Goal: Task Accomplishment & Management: Use online tool/utility

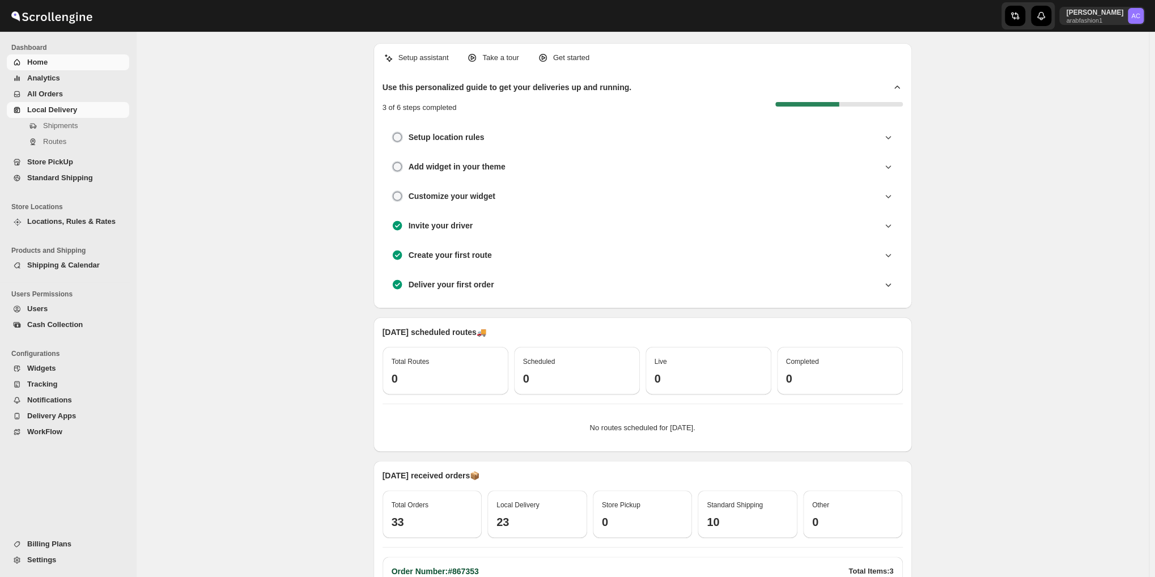
click at [70, 105] on span "Local Delivery" at bounding box center [52, 109] width 50 height 8
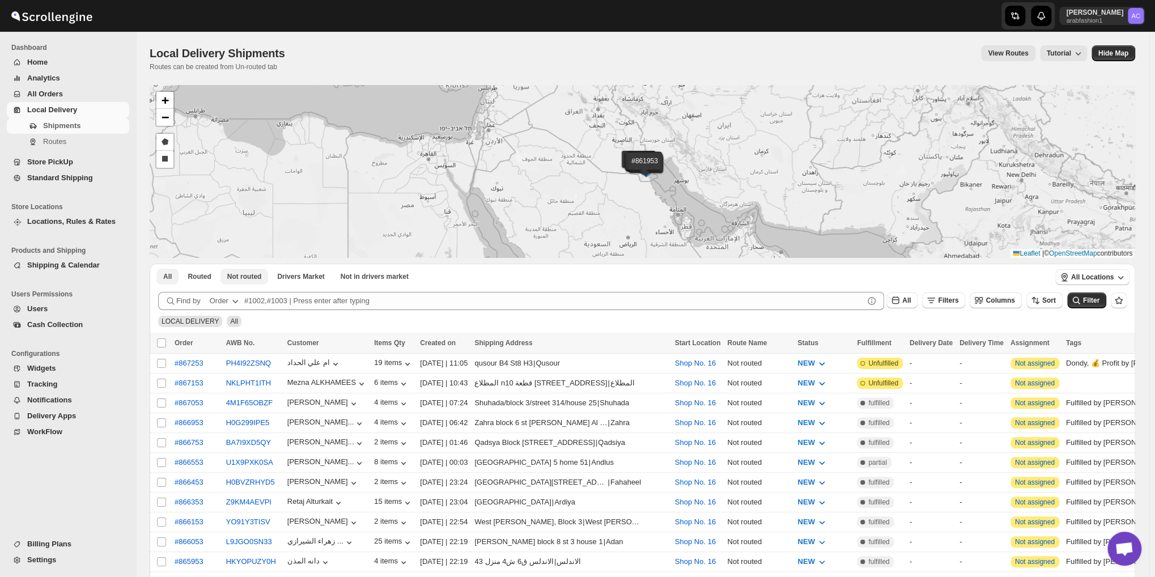
click at [245, 279] on span "Not routed" at bounding box center [244, 276] width 35 height 9
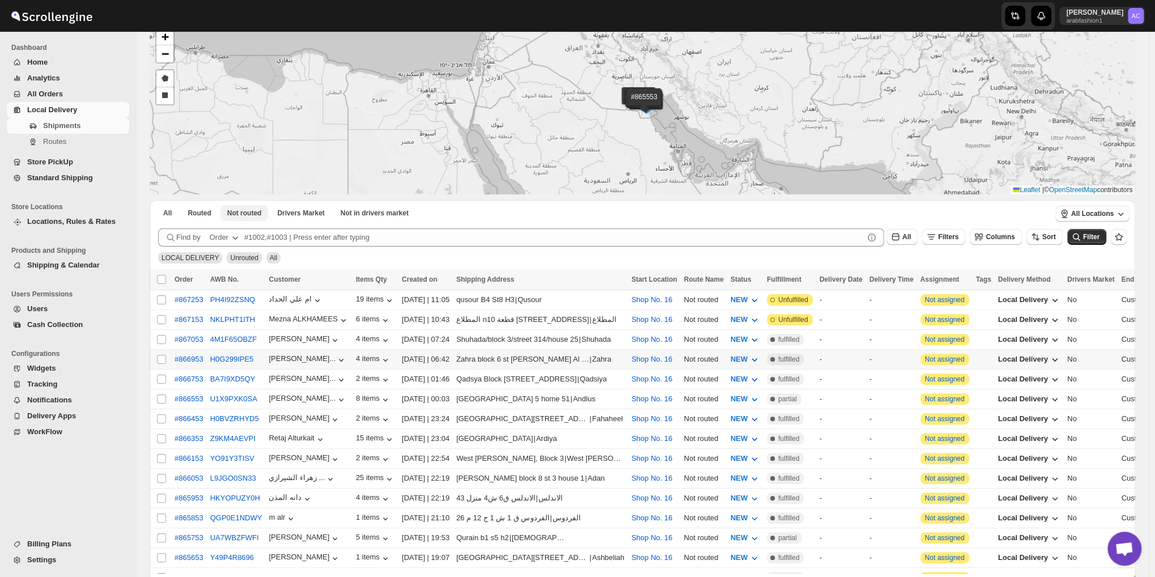
scroll to position [42, 0]
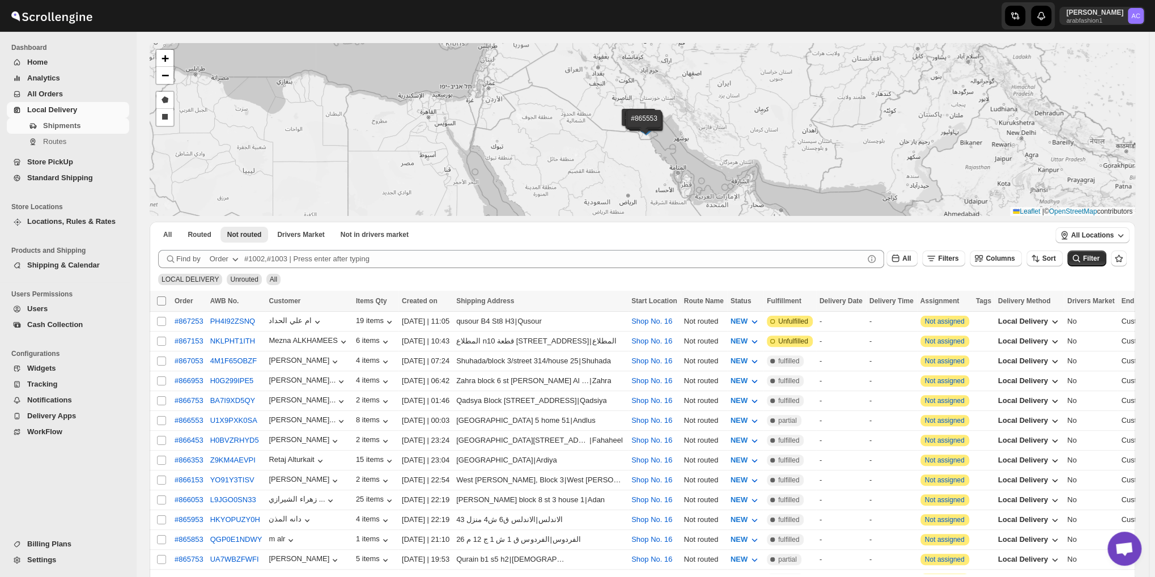
click at [163, 299] on input "Select all shipments" at bounding box center [161, 300] width 9 height 9
checkbox input "true"
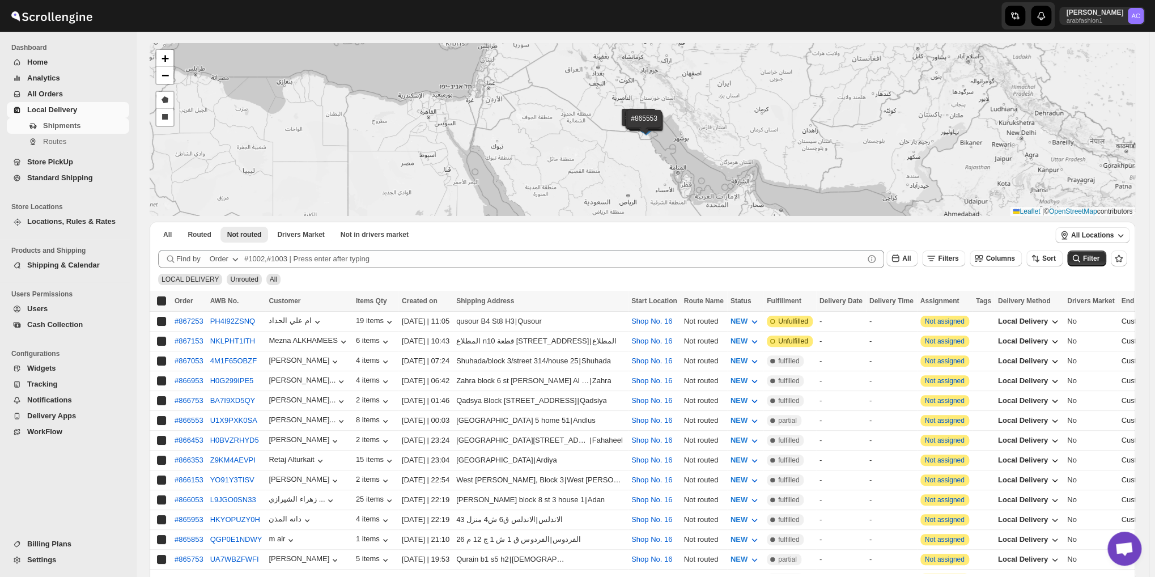
checkbox input "true"
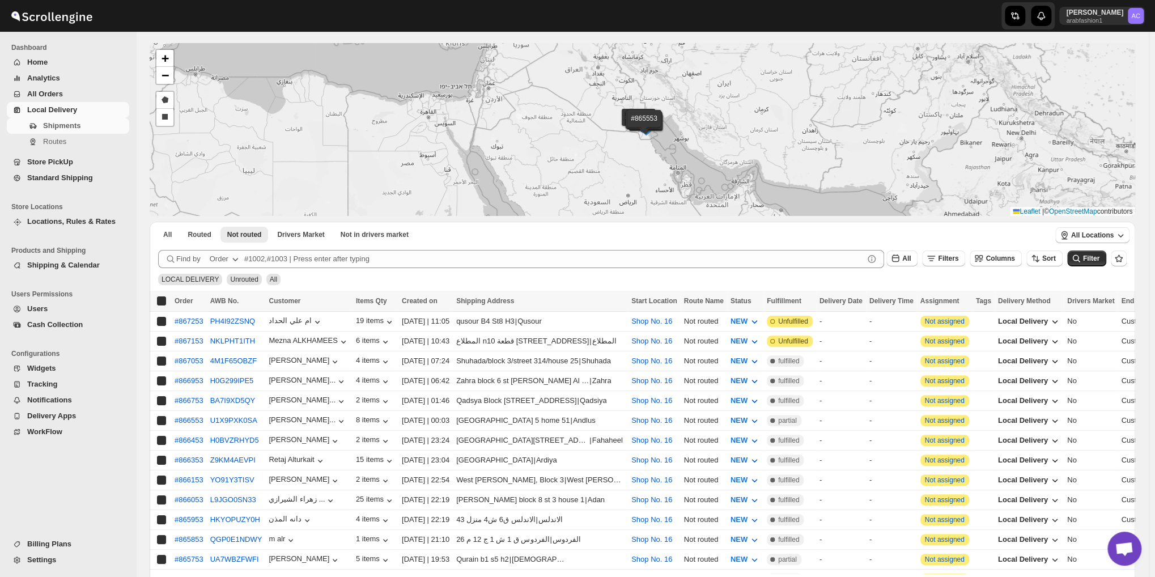
checkbox input "true"
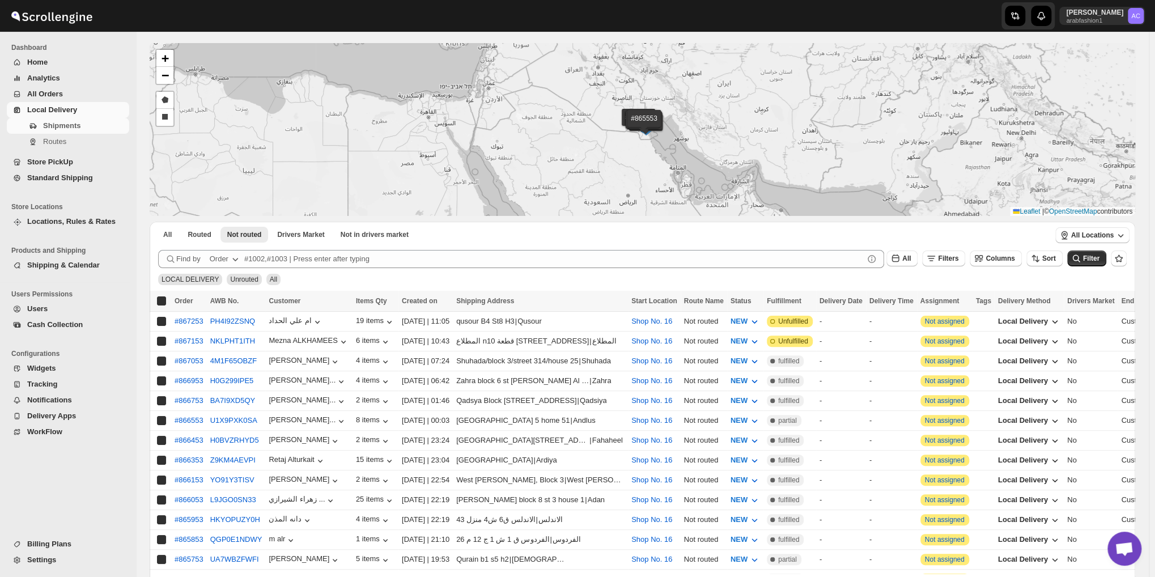
checkbox input "true"
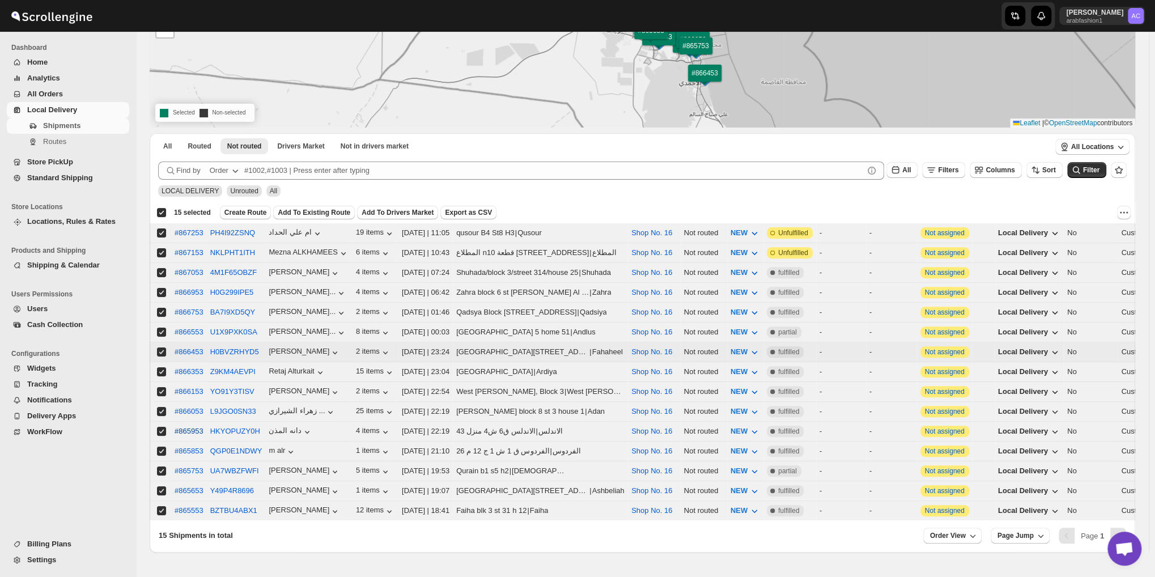
scroll to position [155, 0]
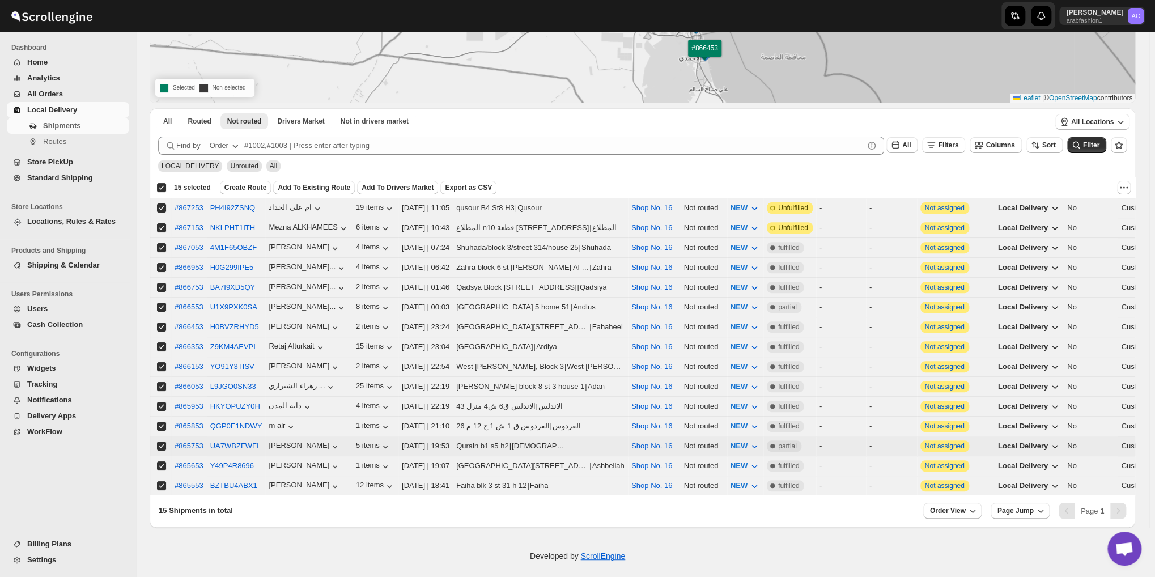
click at [158, 441] on input "Select shipment" at bounding box center [161, 445] width 9 height 9
checkbox input "false"
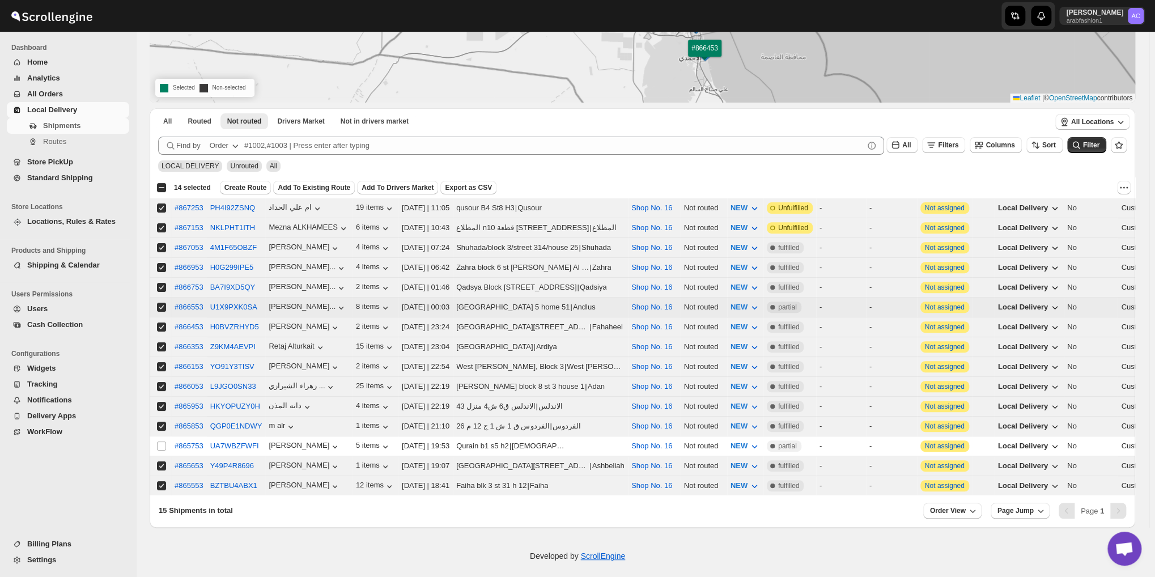
click at [161, 303] on input "Select shipment" at bounding box center [161, 307] width 9 height 9
checkbox input "false"
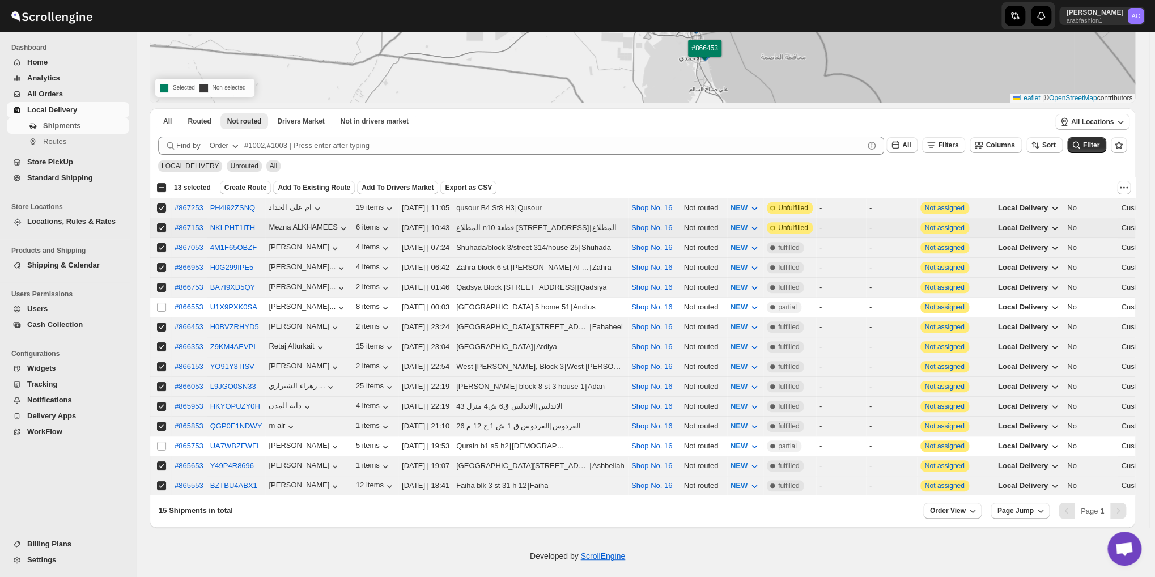
click at [159, 223] on input "Select shipment" at bounding box center [161, 227] width 9 height 9
checkbox input "false"
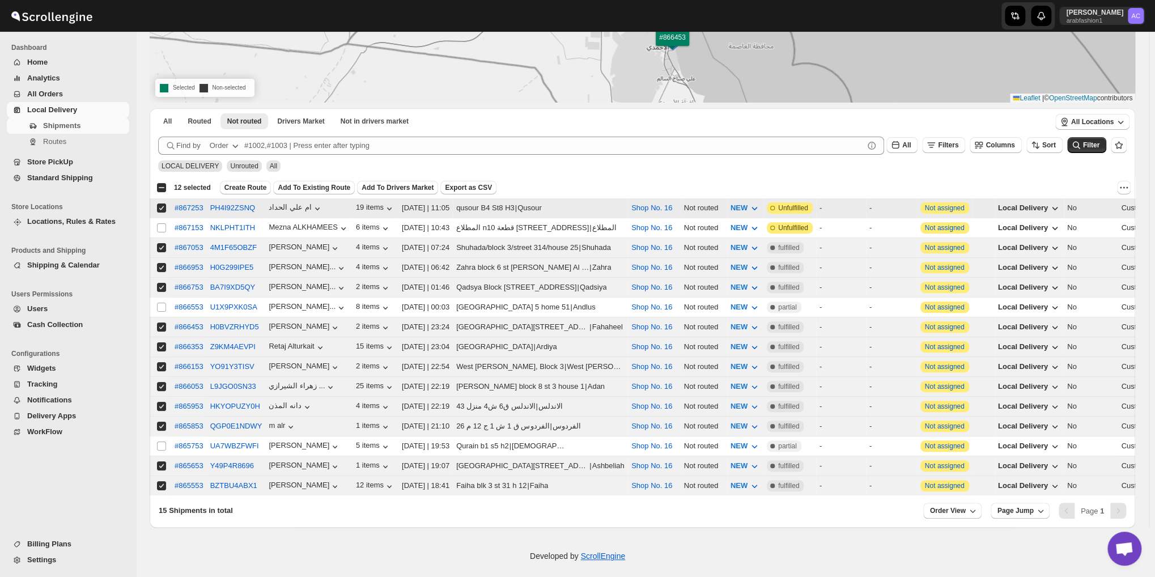
click at [159, 206] on input "Select shipment" at bounding box center [161, 207] width 9 height 9
checkbox input "false"
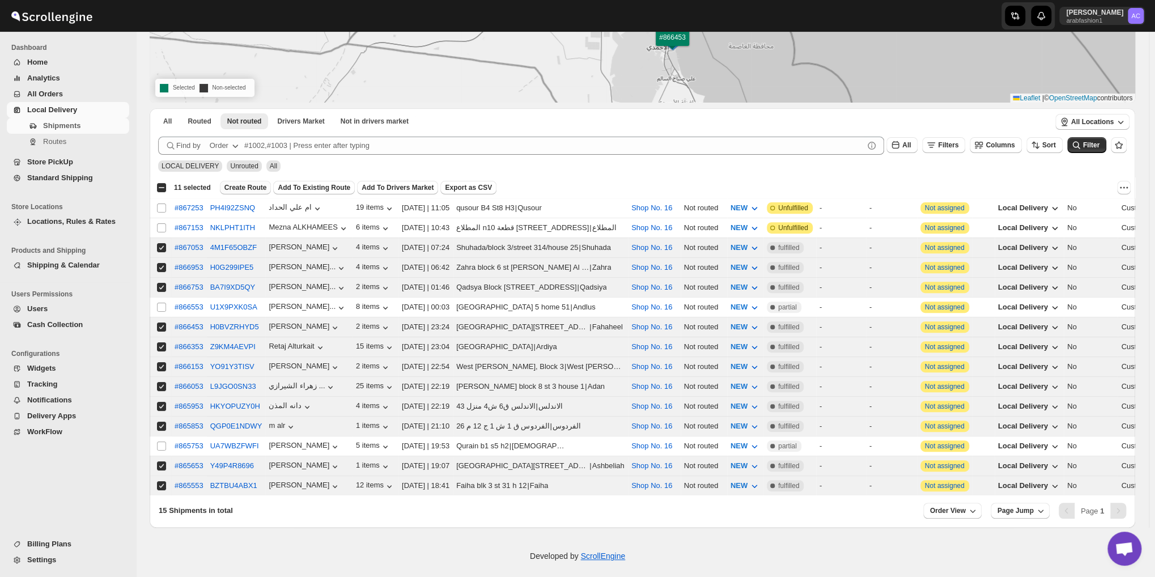
click at [243, 185] on span "Create Route" at bounding box center [245, 187] width 42 height 9
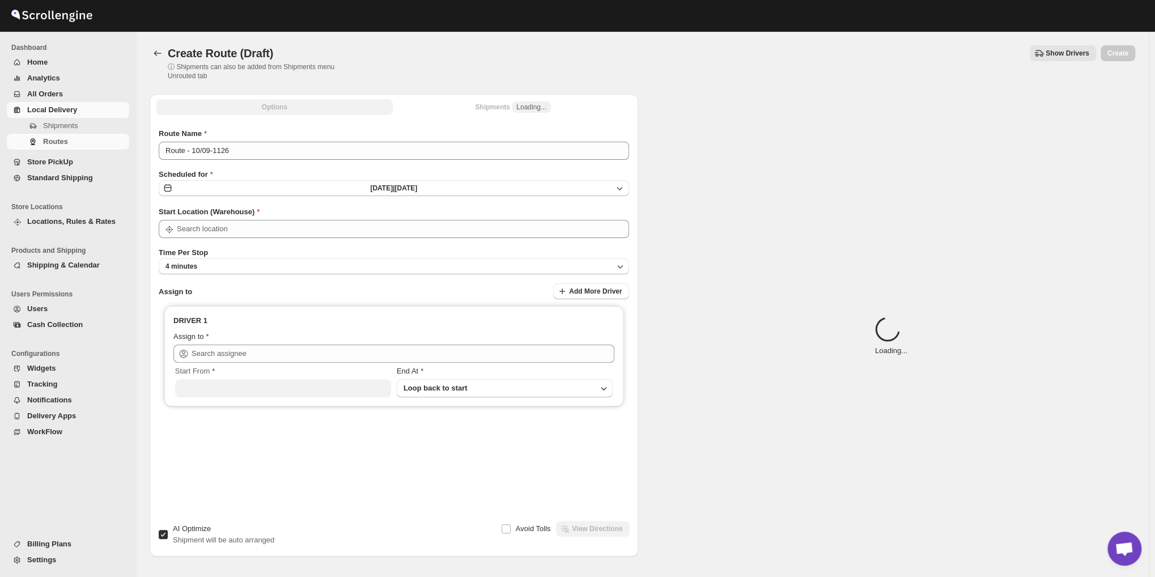
type input "Shop No. 16"
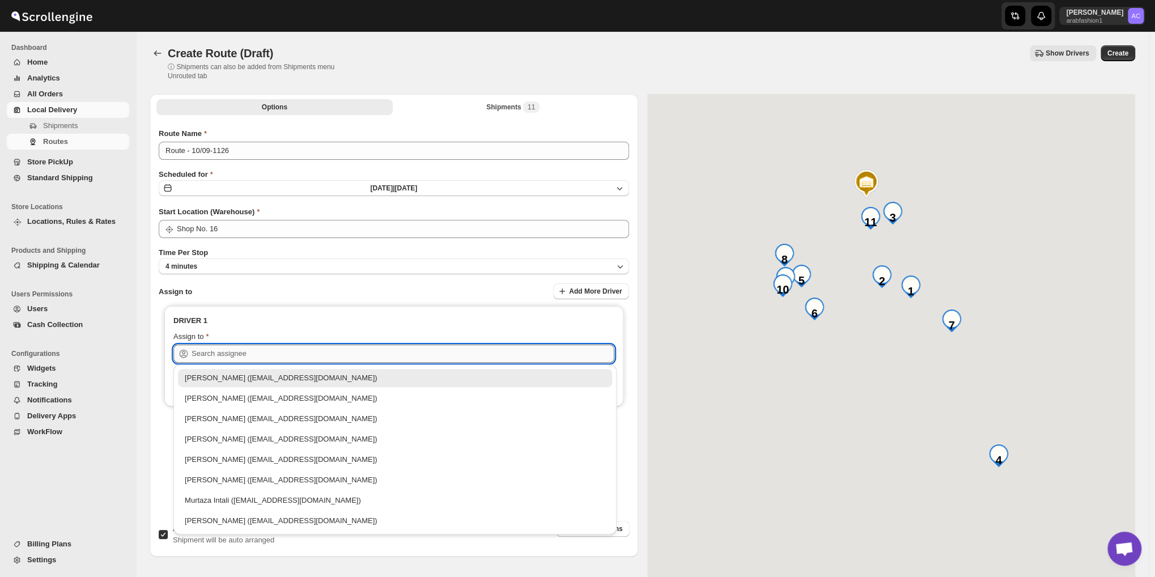
click at [251, 350] on input "text" at bounding box center [403, 354] width 423 height 18
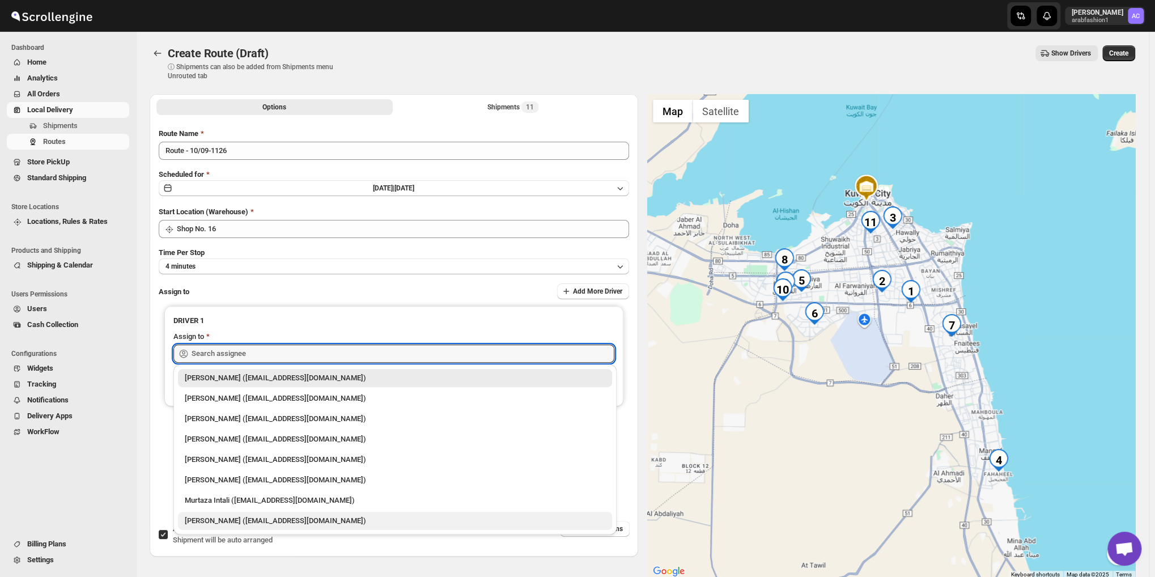
click at [240, 515] on div "[PERSON_NAME] ([EMAIL_ADDRESS][DOMAIN_NAME])" at bounding box center [395, 520] width 420 height 11
type input "[PERSON_NAME] ([EMAIL_ADDRESS][DOMAIN_NAME])"
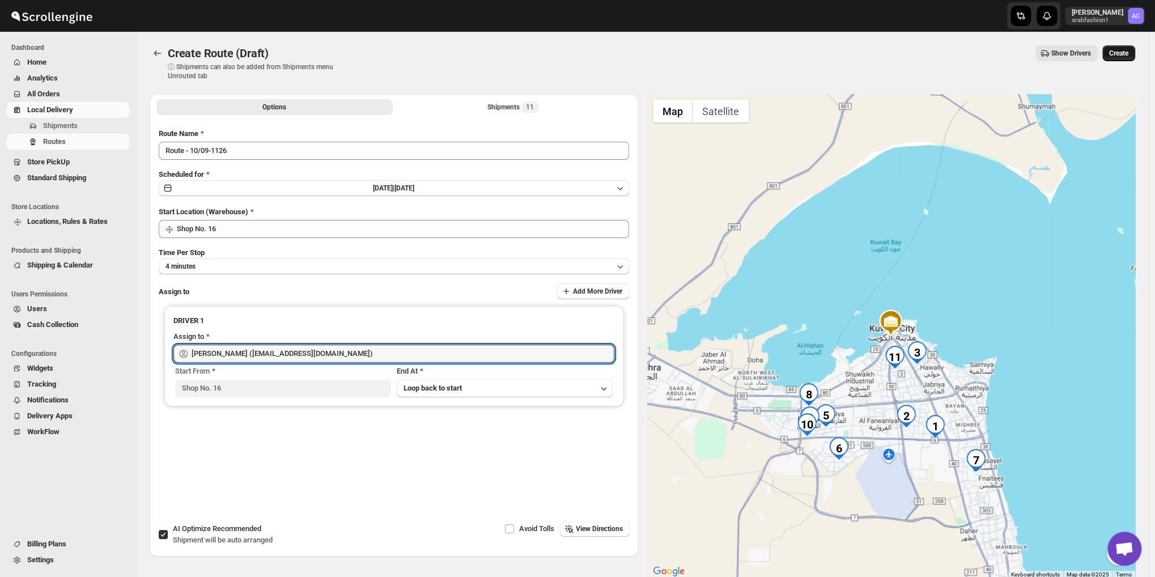
click at [1128, 50] on span "Create" at bounding box center [1118, 53] width 19 height 9
